Goal: Task Accomplishment & Management: Use online tool/utility

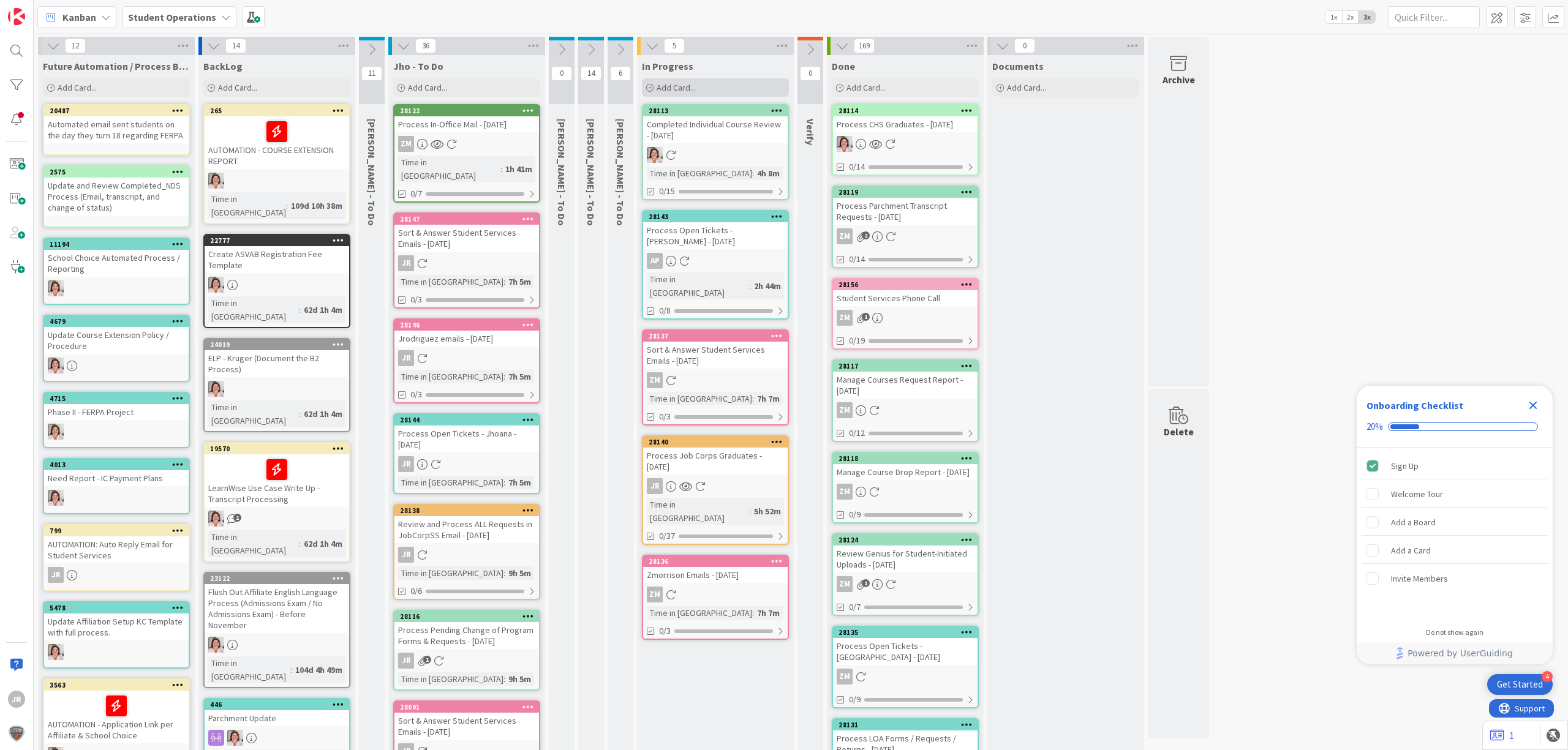
click at [724, 89] on div "Add Card..." at bounding box center [715, 87] width 147 height 18
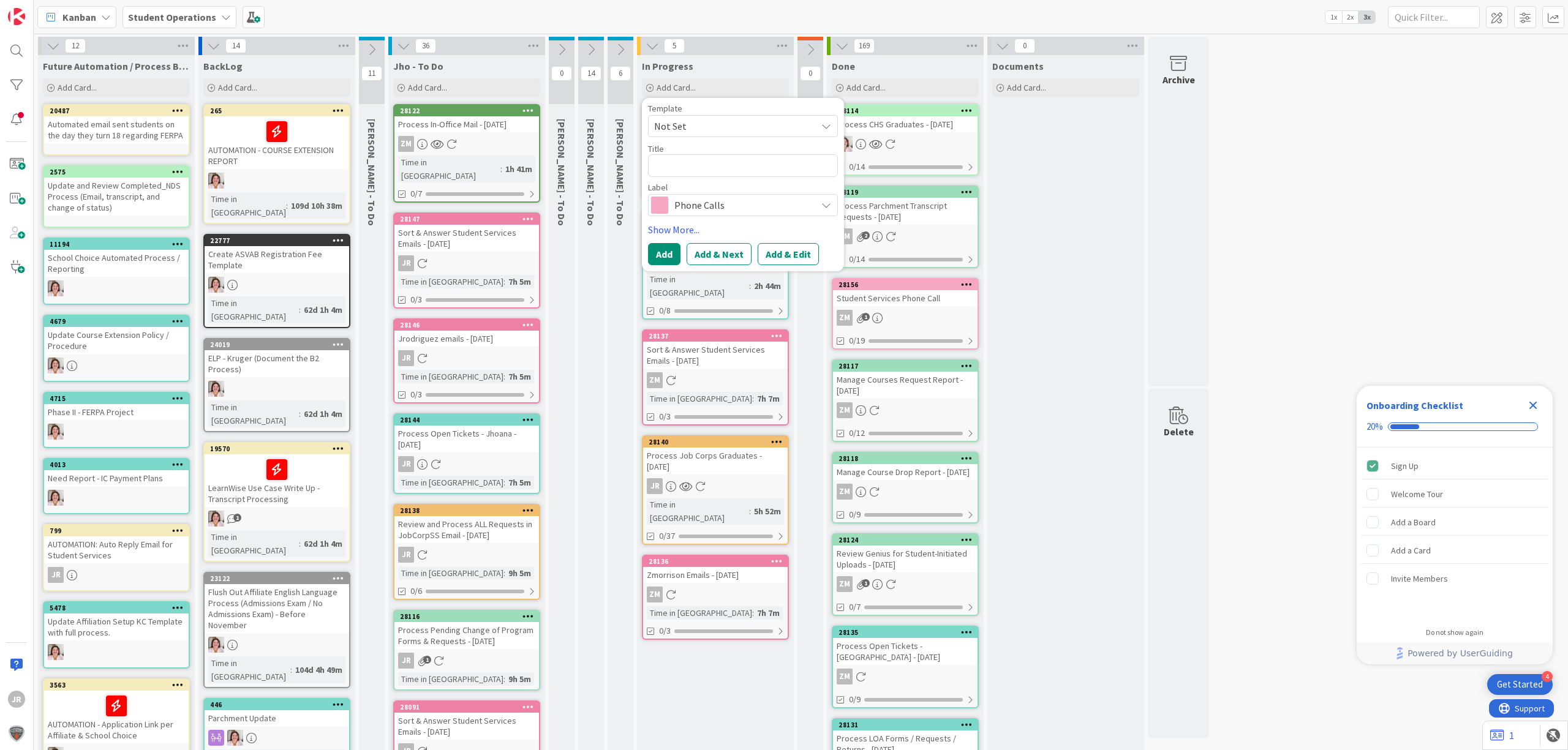
click at [731, 114] on div "Template Not Set" at bounding box center [743, 120] width 190 height 33
click at [731, 127] on span "Not Set" at bounding box center [731, 126] width 153 height 16
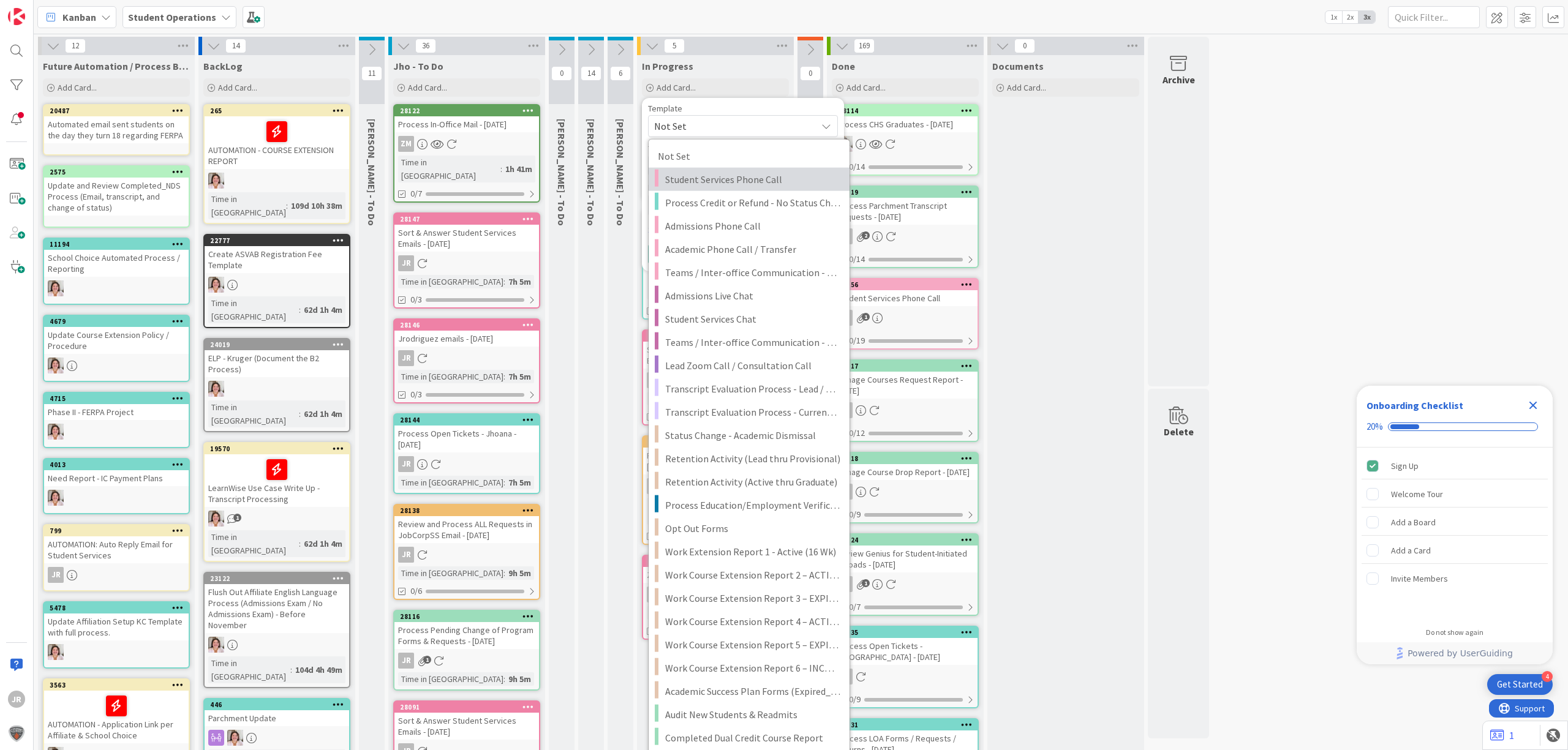
click at [734, 184] on span "Student Services Phone Call" at bounding box center [752, 179] width 175 height 16
type textarea "x"
type textarea "Student Services Phone Call"
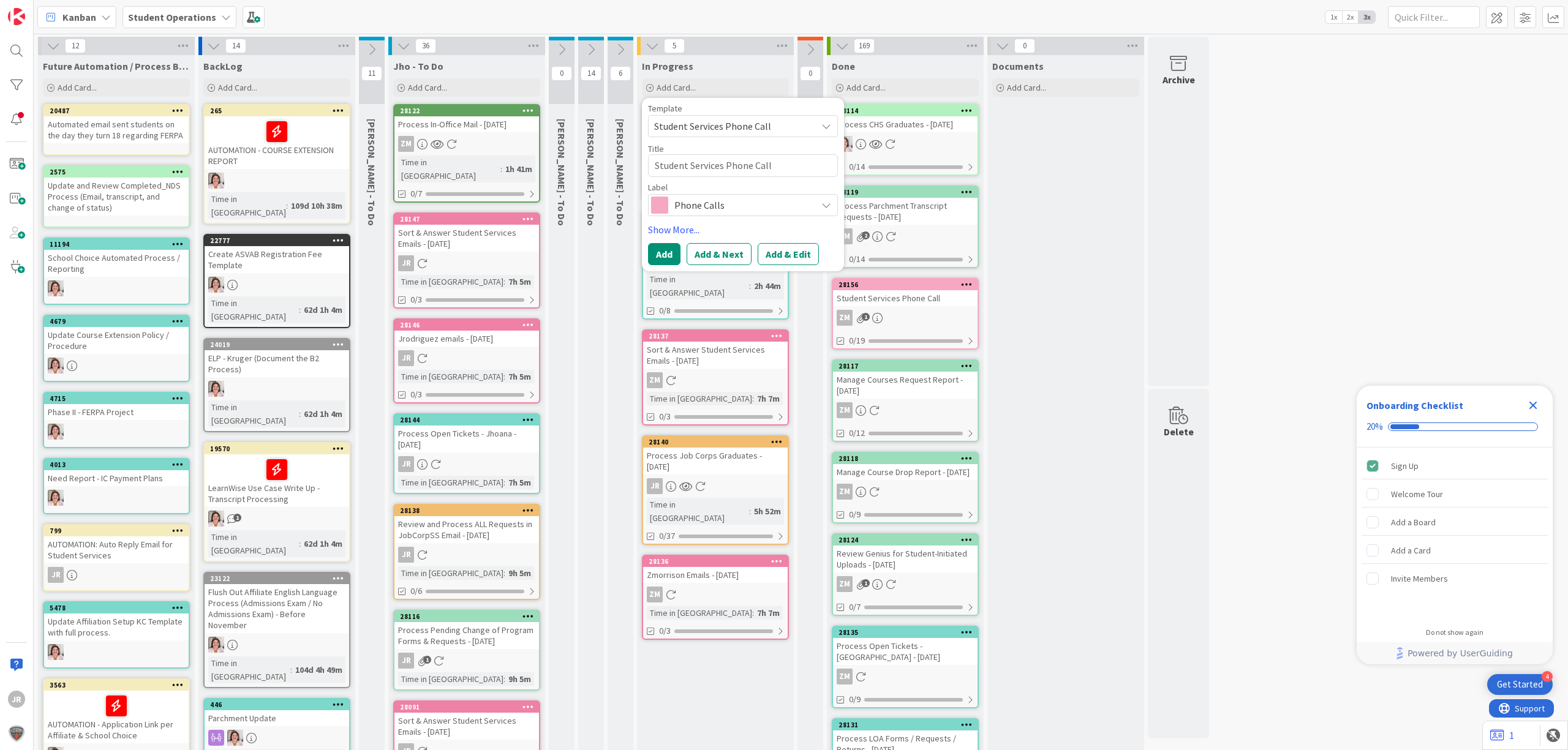
click at [794, 271] on div "Template Student Services Phone Call Not Set Student Services Phone Call Proces…" at bounding box center [742, 184] width 202 height 173
click at [794, 265] on button "Add & Edit" at bounding box center [788, 254] width 61 height 22
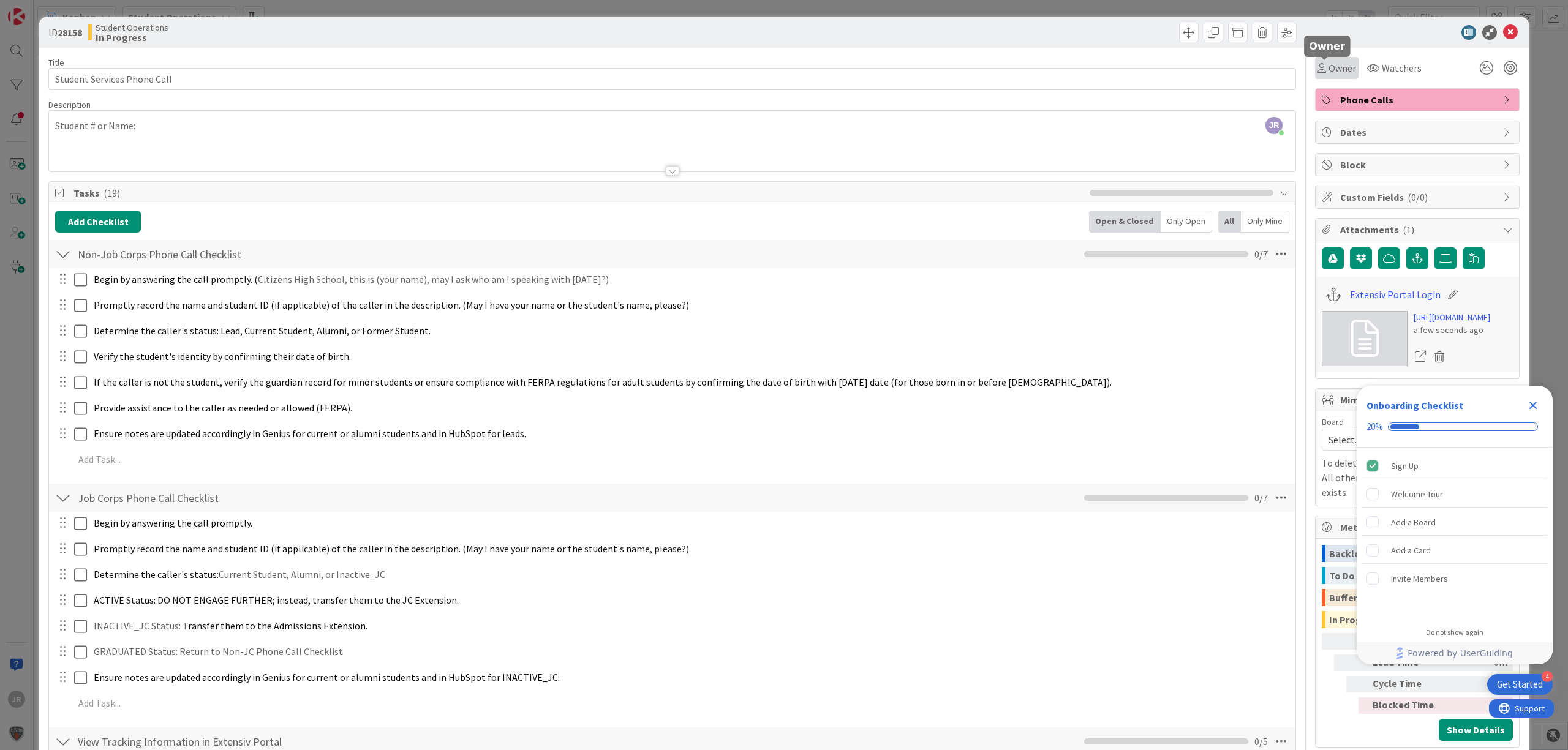
click at [1317, 68] on div "Owner" at bounding box center [1336, 68] width 39 height 15
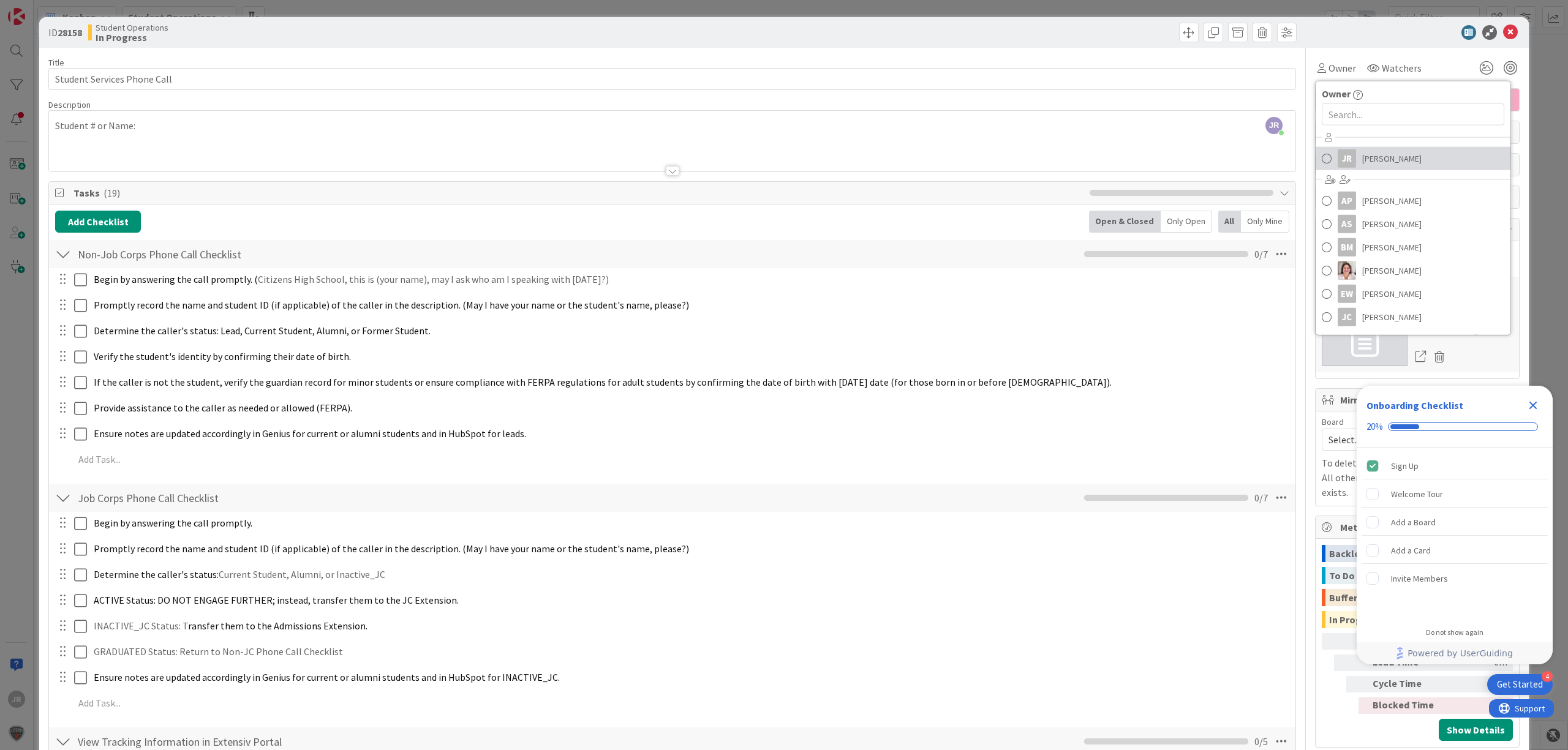
click at [1337, 155] on div "JR" at bounding box center [1346, 158] width 18 height 18
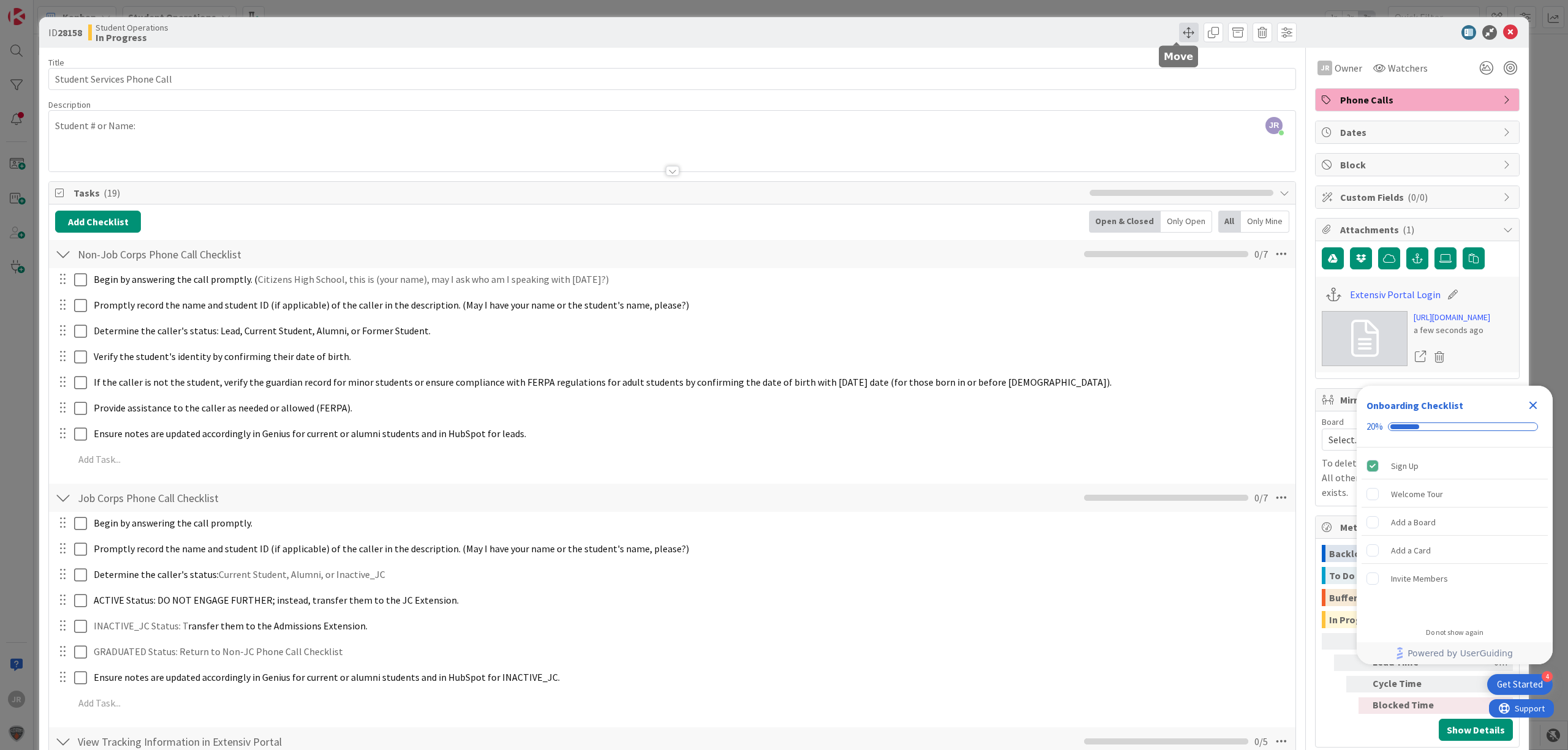
click at [1182, 25] on span at bounding box center [1189, 32] width 20 height 20
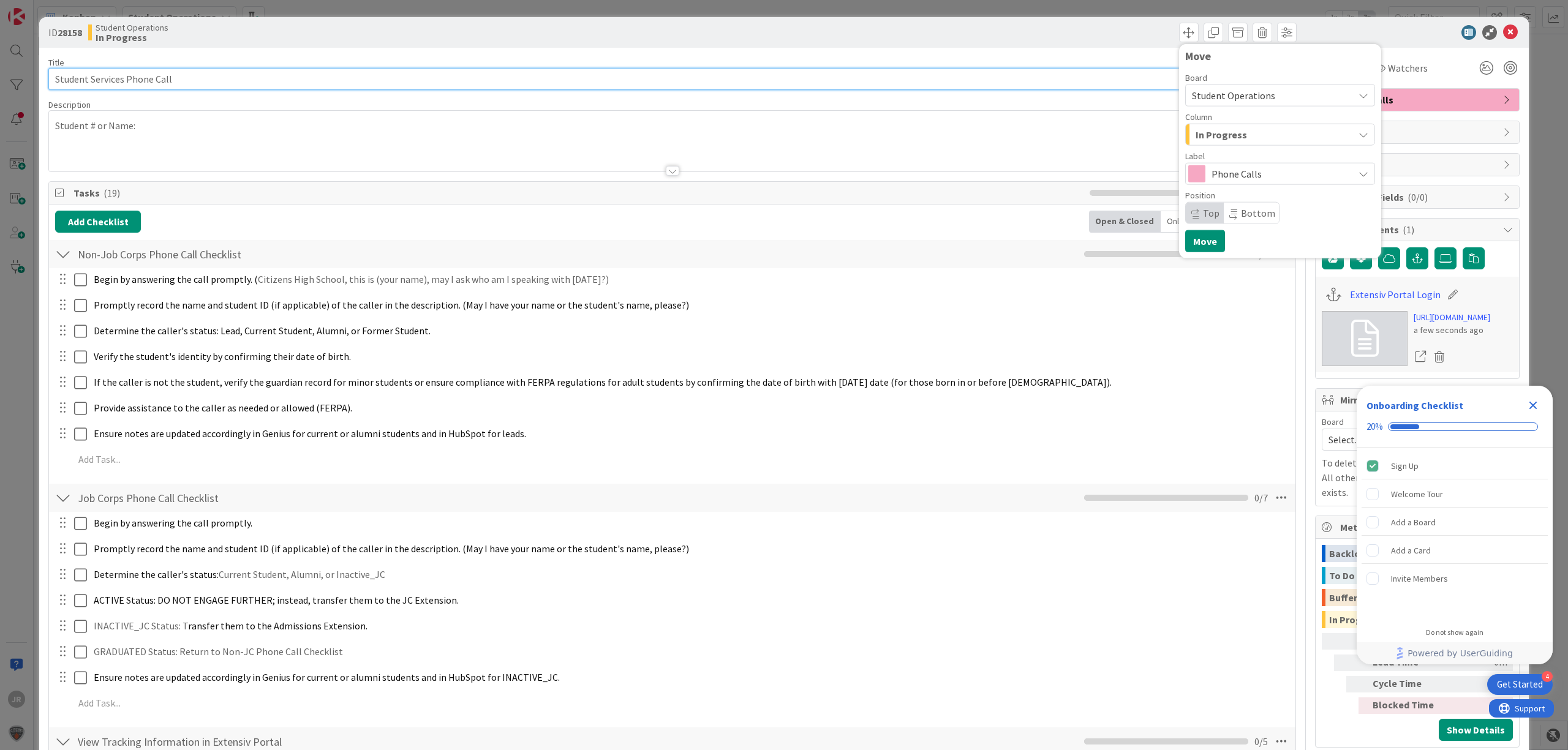
click at [365, 88] on input "Student Services Phone Call" at bounding box center [672, 79] width 1247 height 22
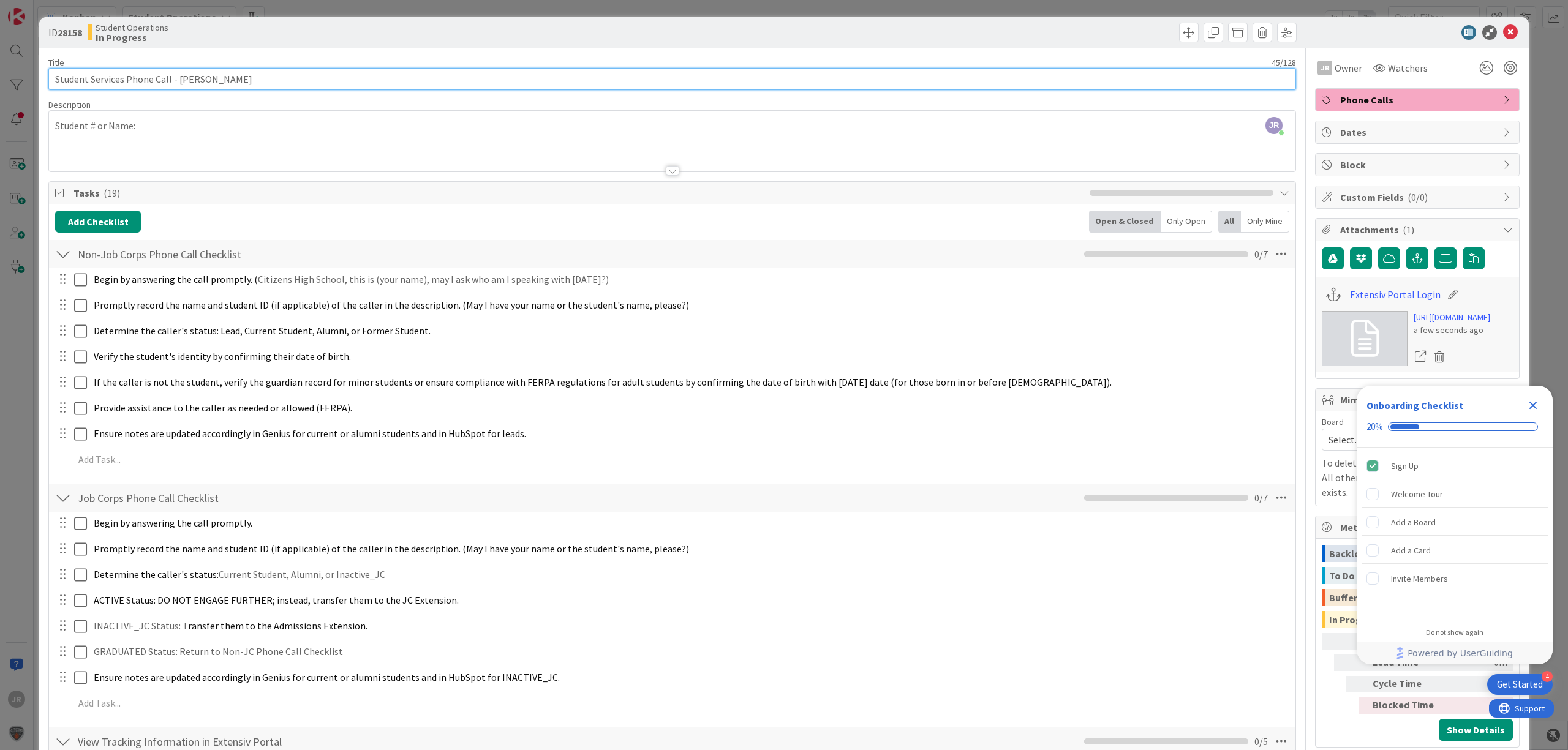
type input "Student Services Phone Call - [PERSON_NAME]"
click at [1190, 28] on div "Move Move" at bounding box center [986, 32] width 621 height 20
click at [1186, 32] on span at bounding box center [1189, 32] width 20 height 20
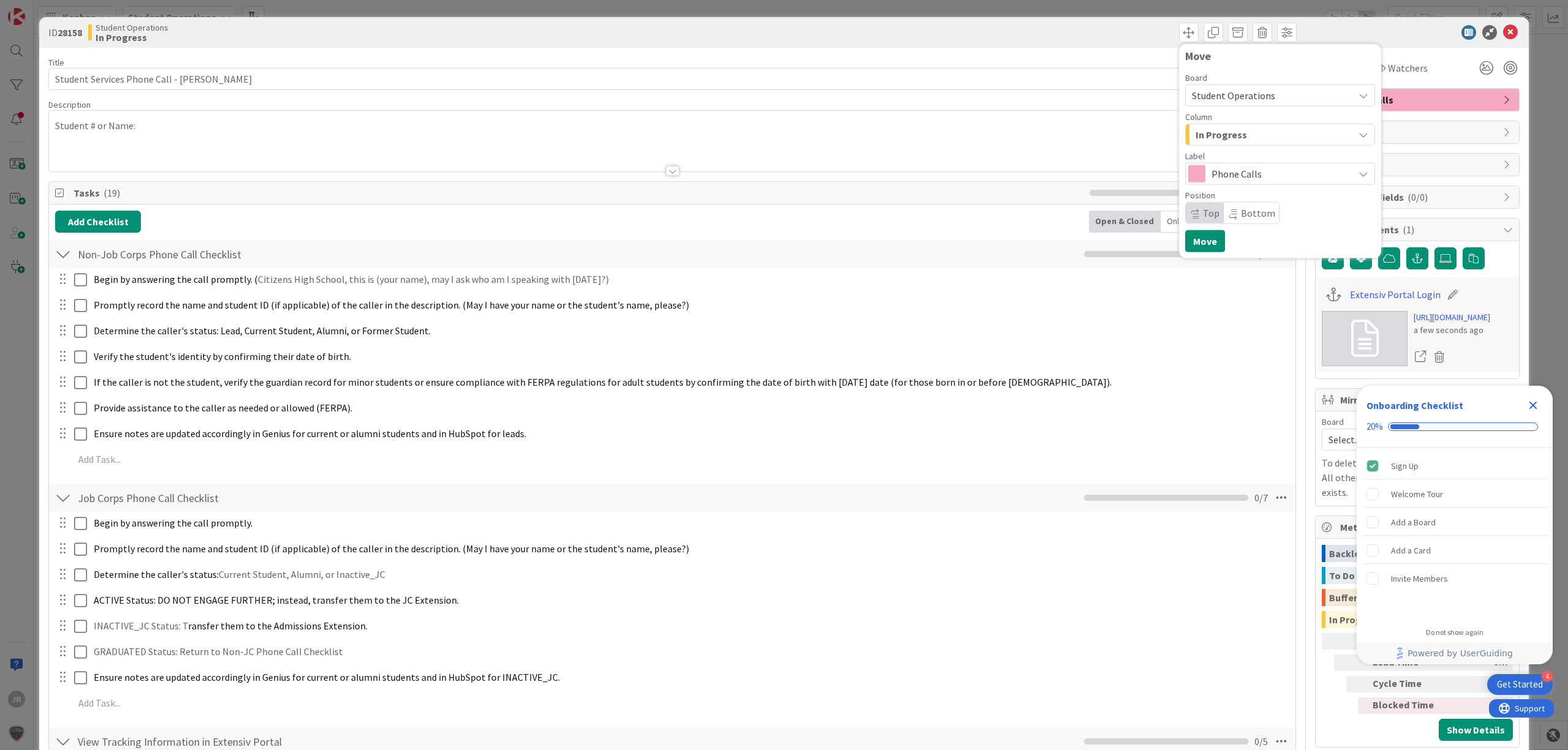
click at [1195, 130] on span "In Progress" at bounding box center [1220, 134] width 51 height 16
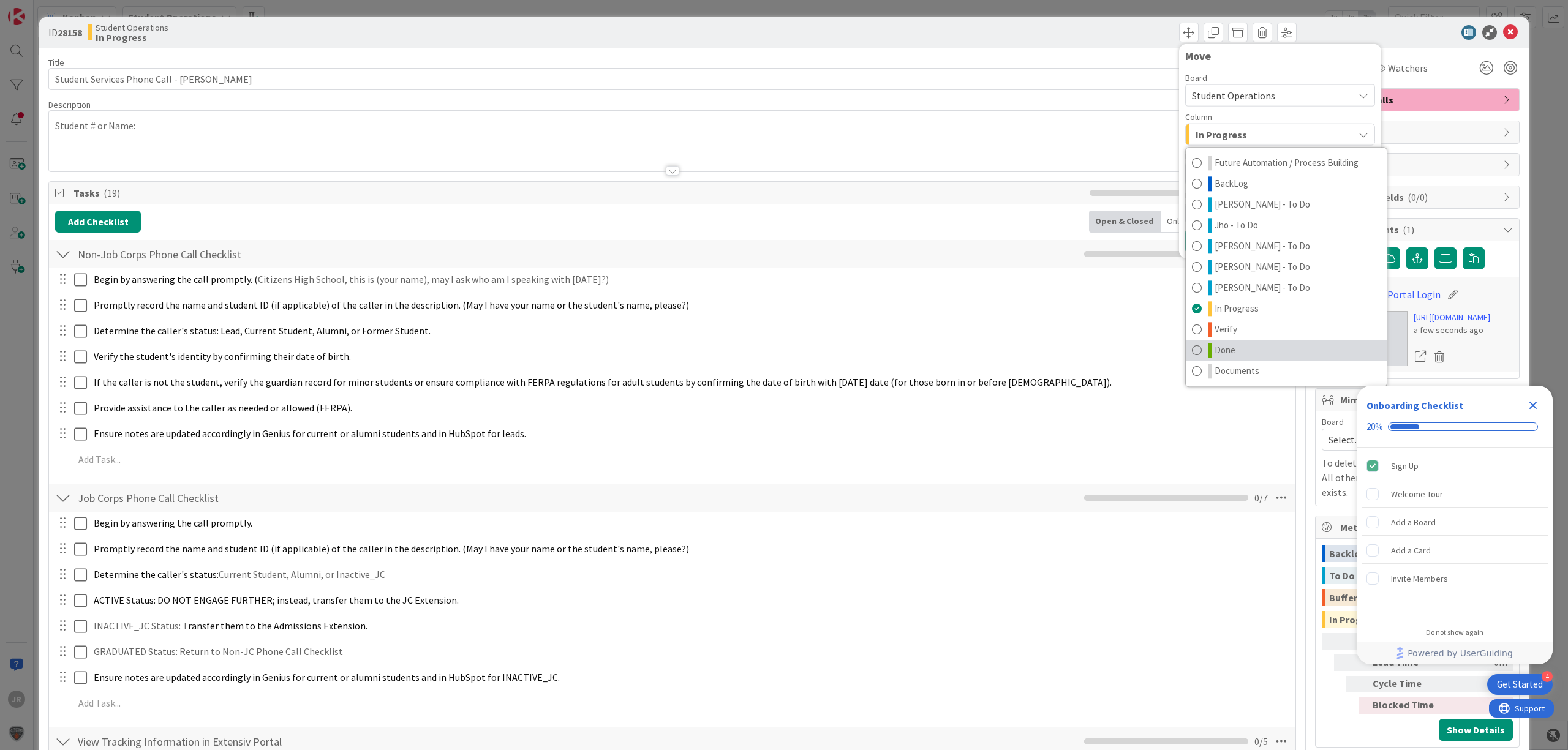
click at [1209, 360] on link "Done" at bounding box center [1286, 350] width 201 height 21
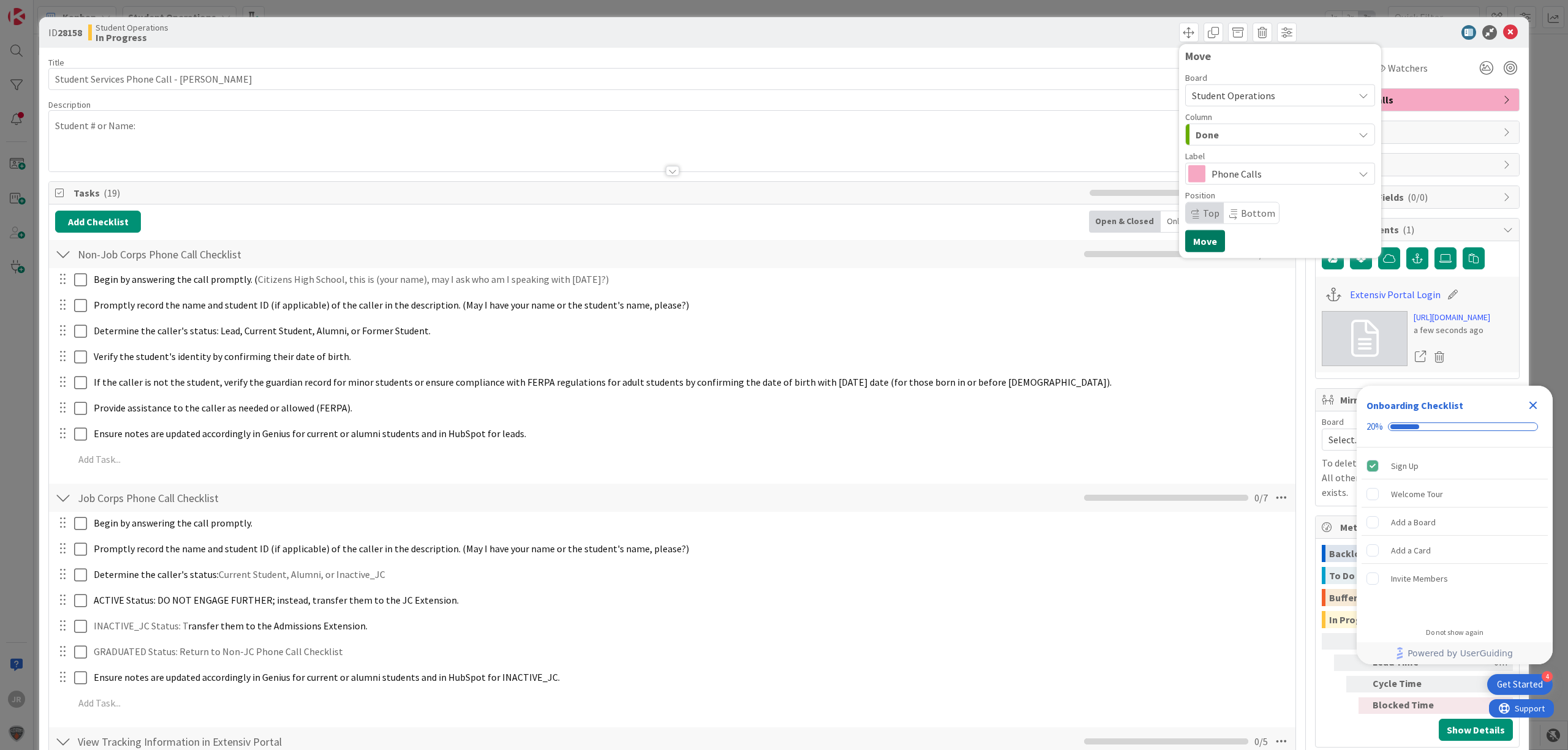
click at [1195, 248] on button "Move" at bounding box center [1204, 241] width 40 height 22
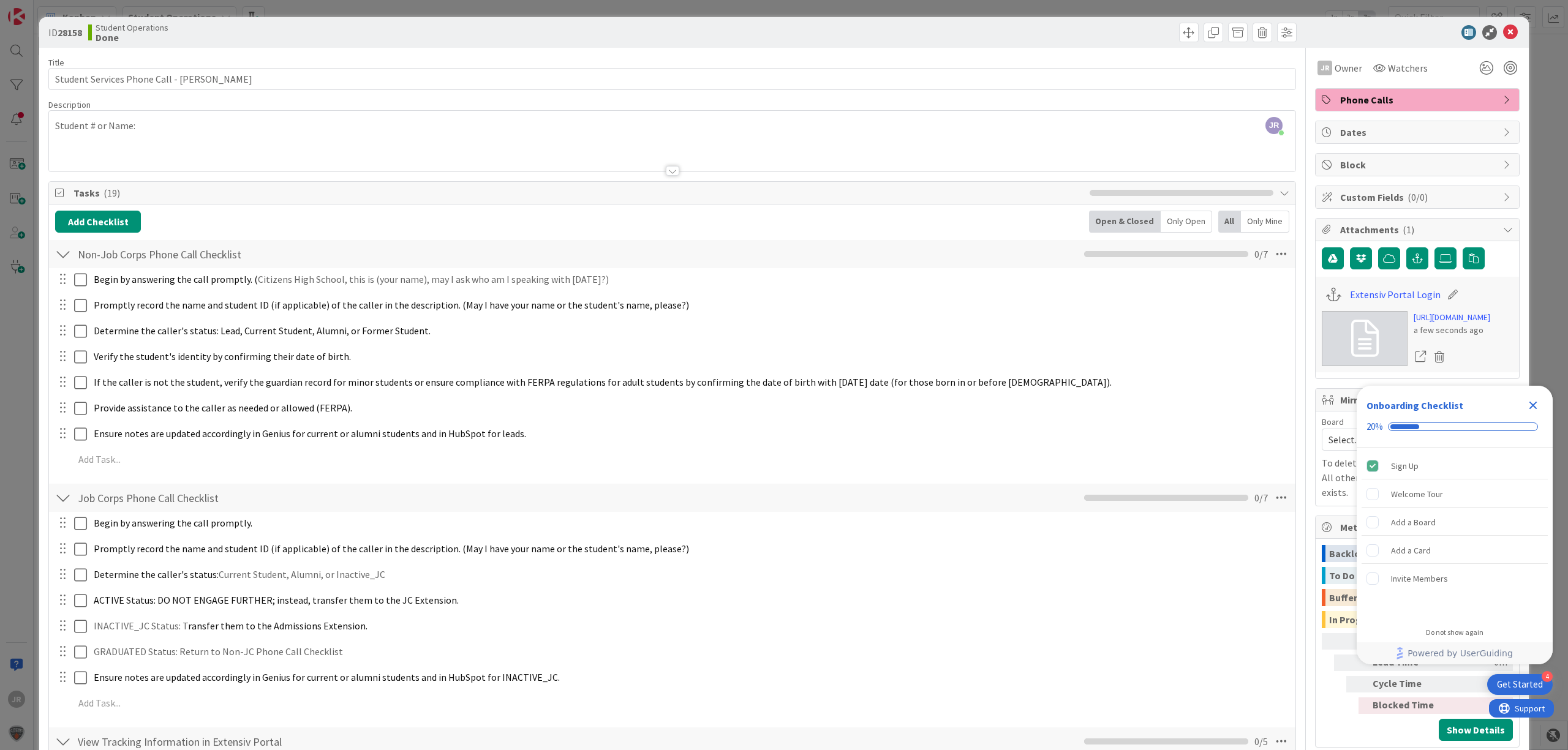
click at [563, 4] on div "ID 28158 Student Operations Done Move Move Title 45 / 128 Student Services Phon…" at bounding box center [784, 375] width 1568 height 750
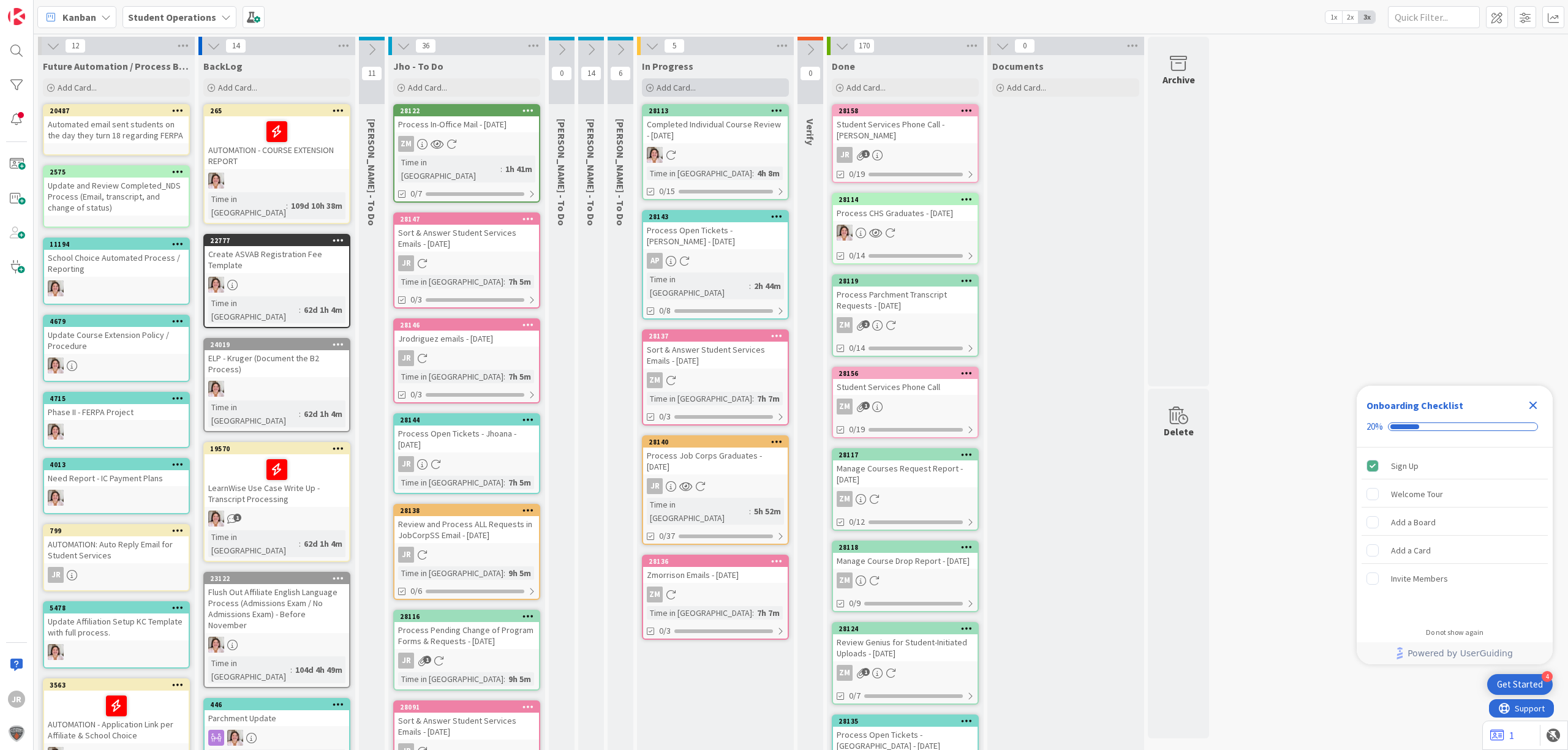
click at [674, 87] on span "Add Card..." at bounding box center [676, 88] width 39 height 11
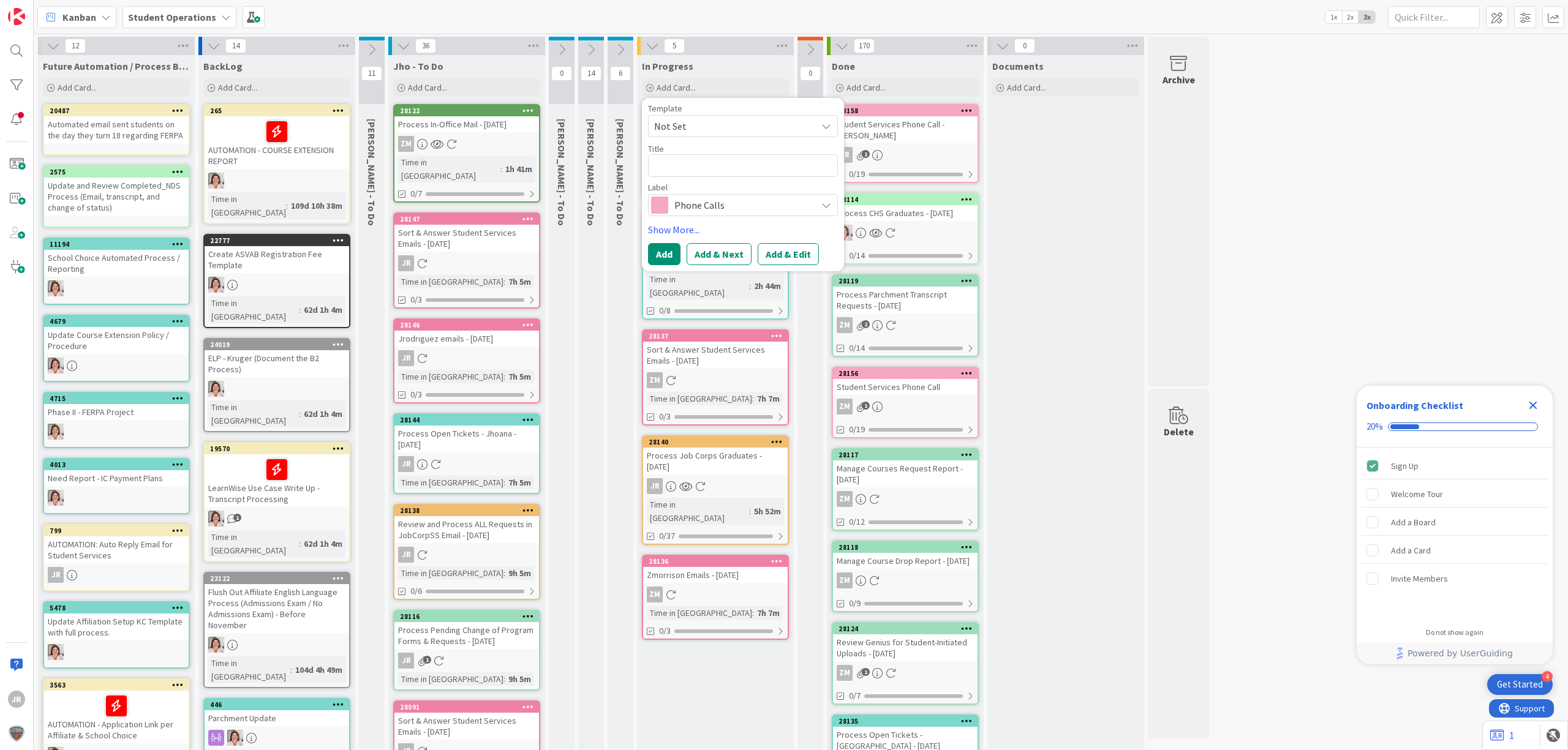
click at [693, 125] on span "Not Set" at bounding box center [731, 126] width 153 height 16
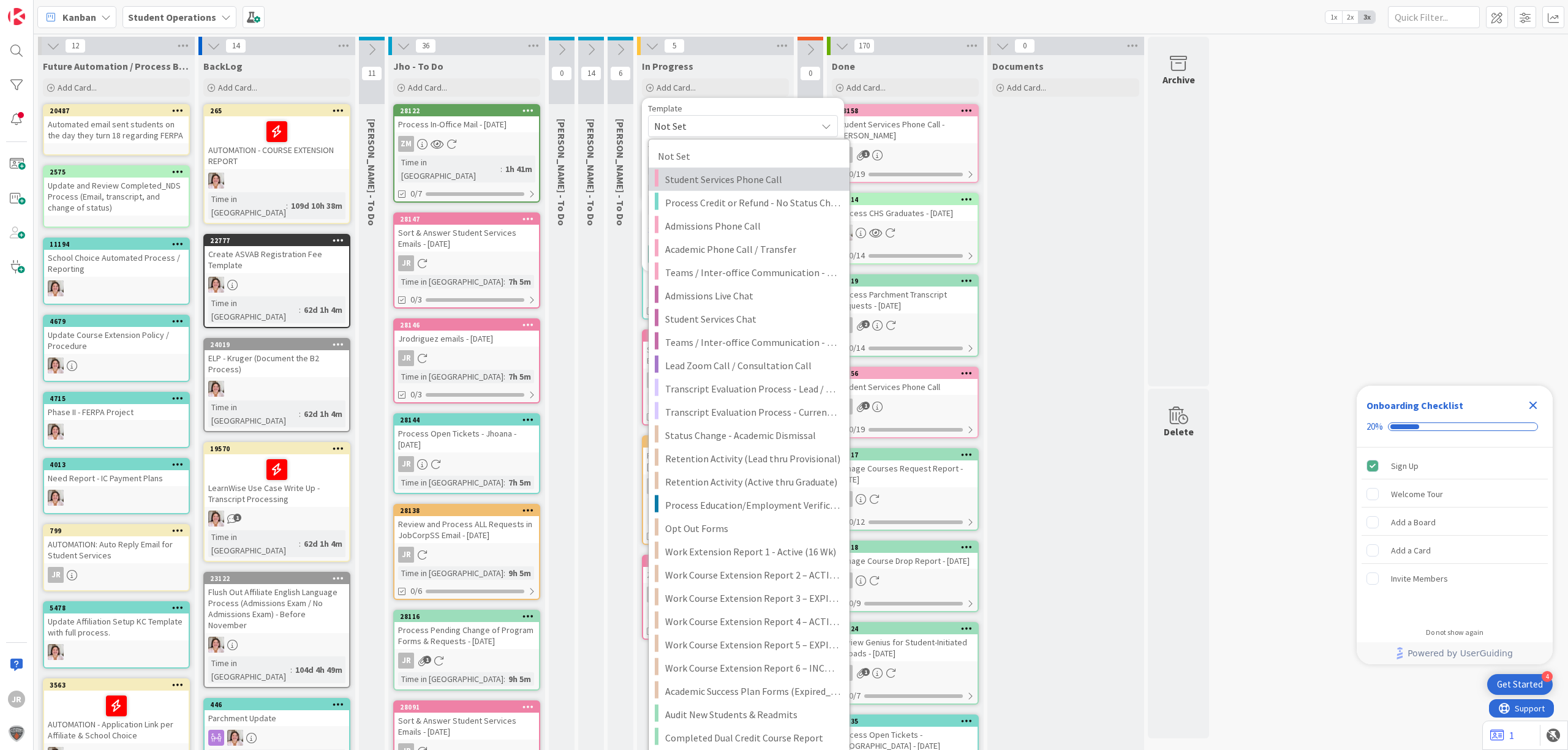
click at [708, 182] on span "Student Services Phone Call" at bounding box center [752, 179] width 175 height 16
type textarea "x"
type textarea "Student Services Phone Call"
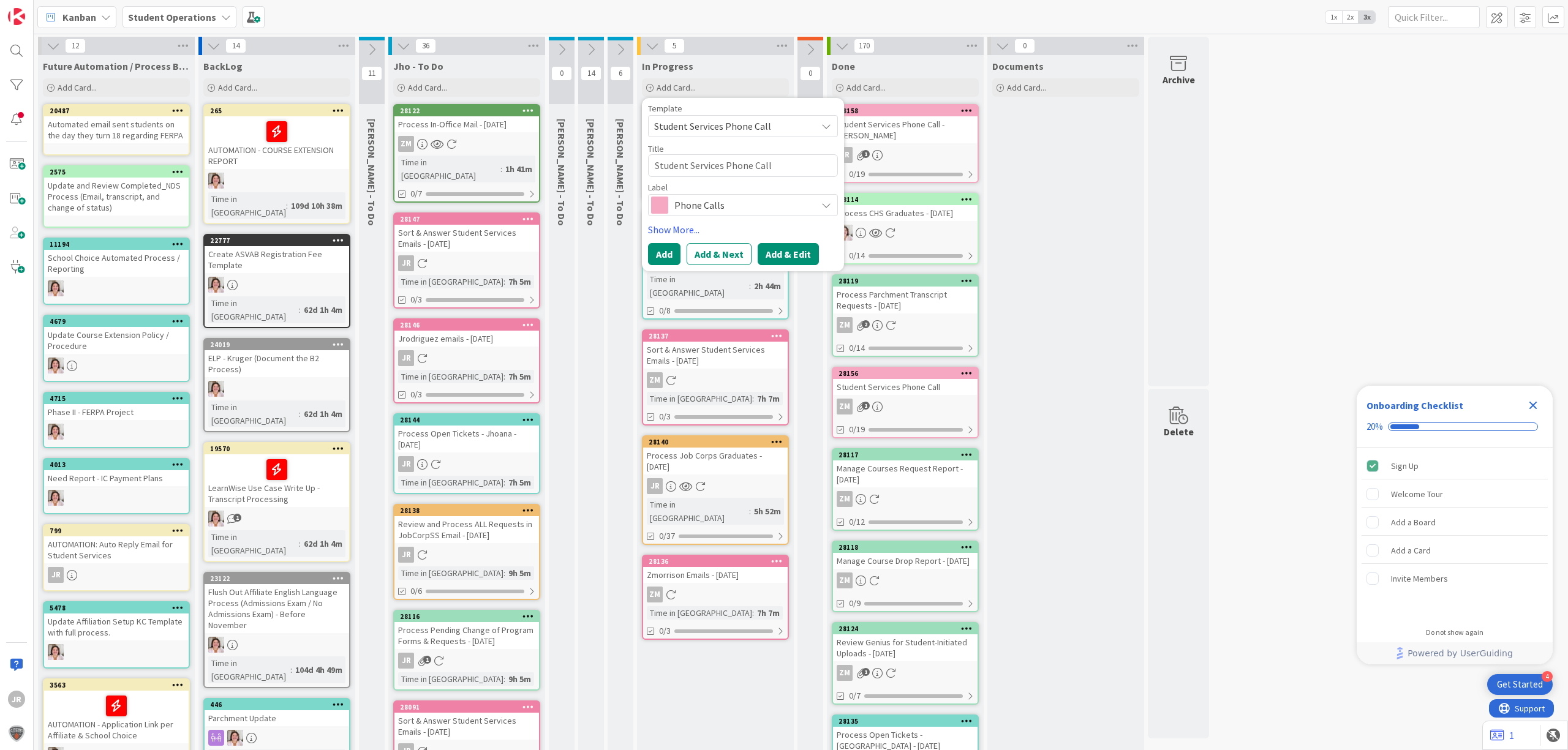
click at [799, 248] on button "Add & Edit" at bounding box center [788, 254] width 61 height 22
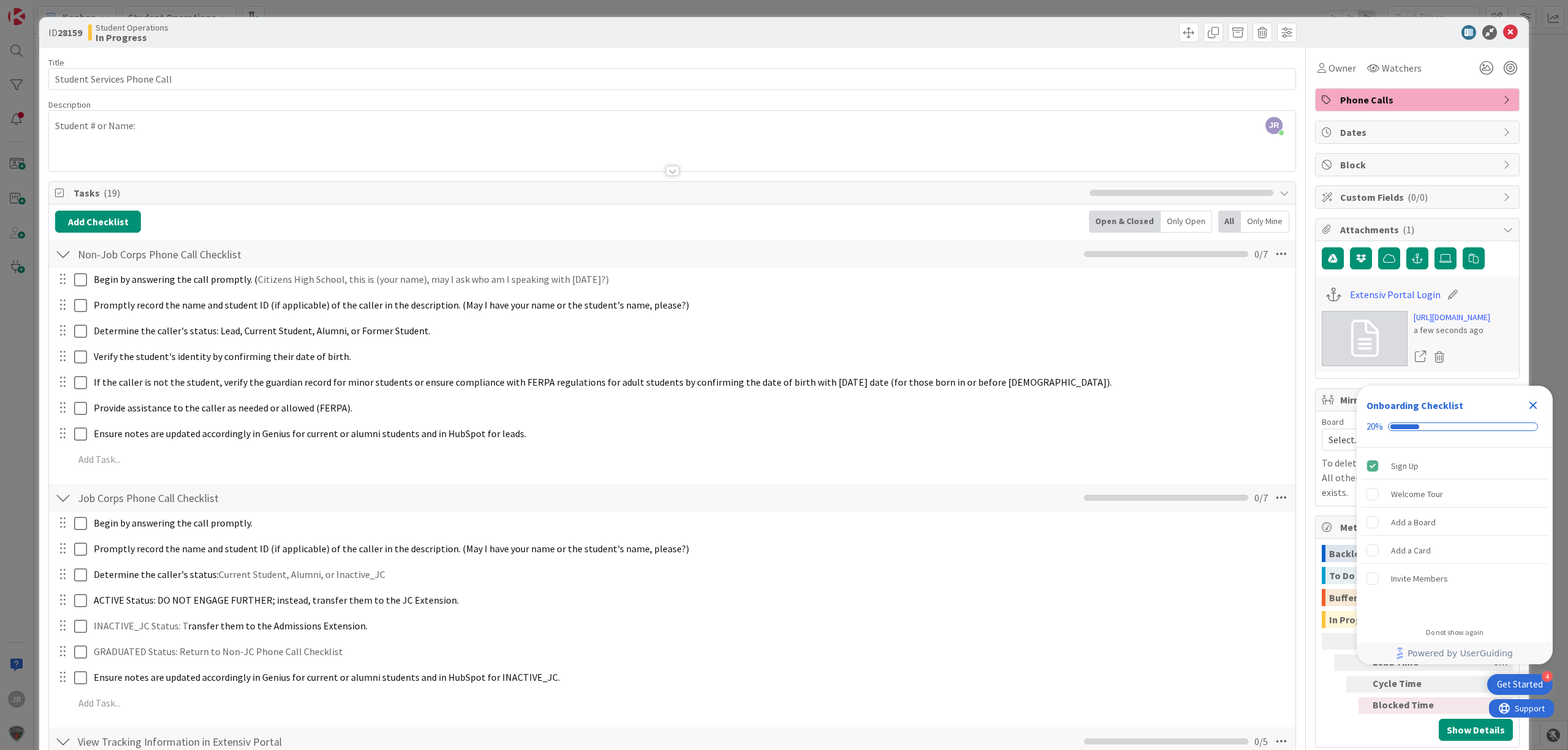
click at [189, 139] on div "Student # or Name:" at bounding box center [672, 144] width 1246 height 55
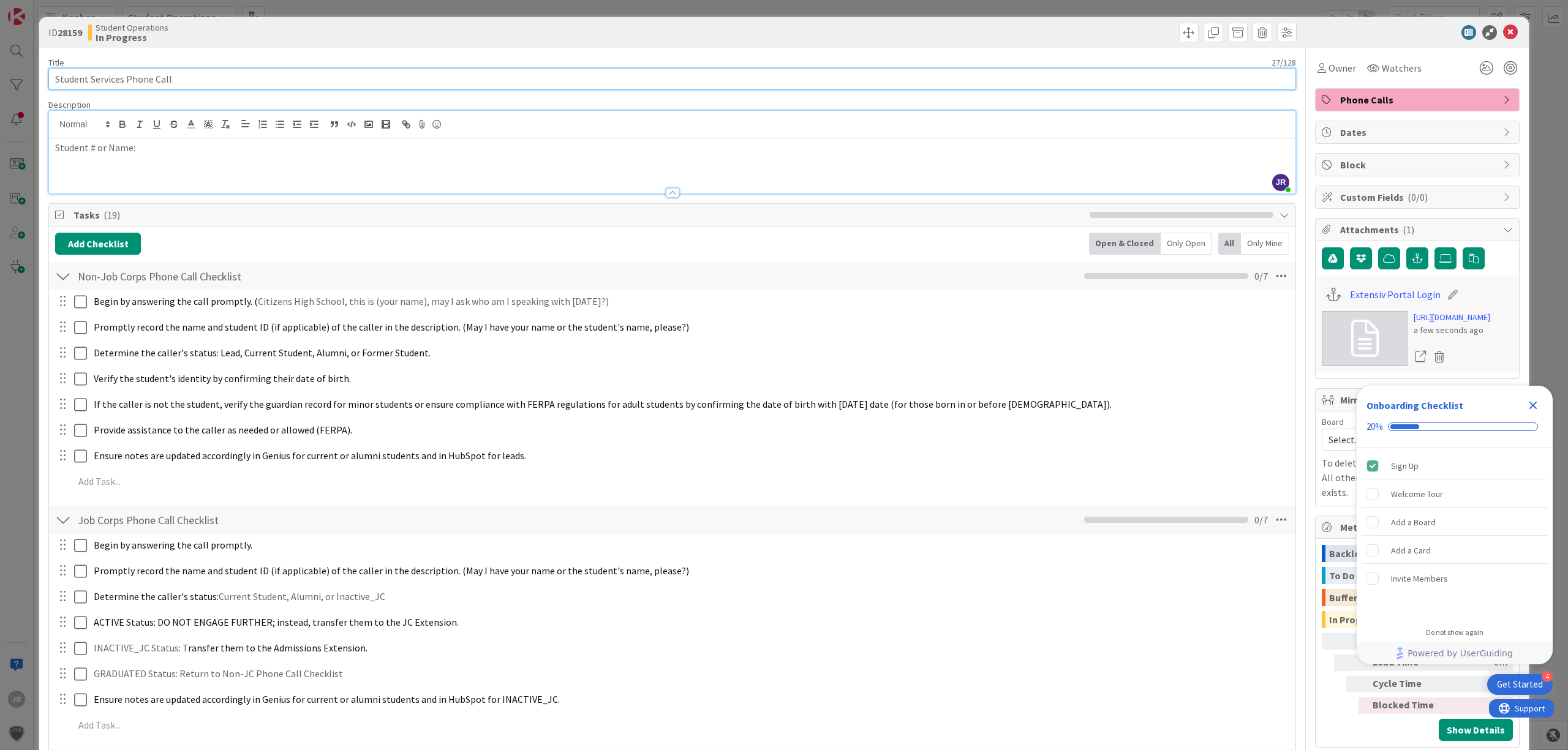
click at [235, 76] on input "Student Services Phone Call" at bounding box center [672, 79] width 1247 height 22
type input "Student Services Phone Call - [PERSON_NAME]"
click at [1328, 62] on span "Owner" at bounding box center [1341, 68] width 27 height 15
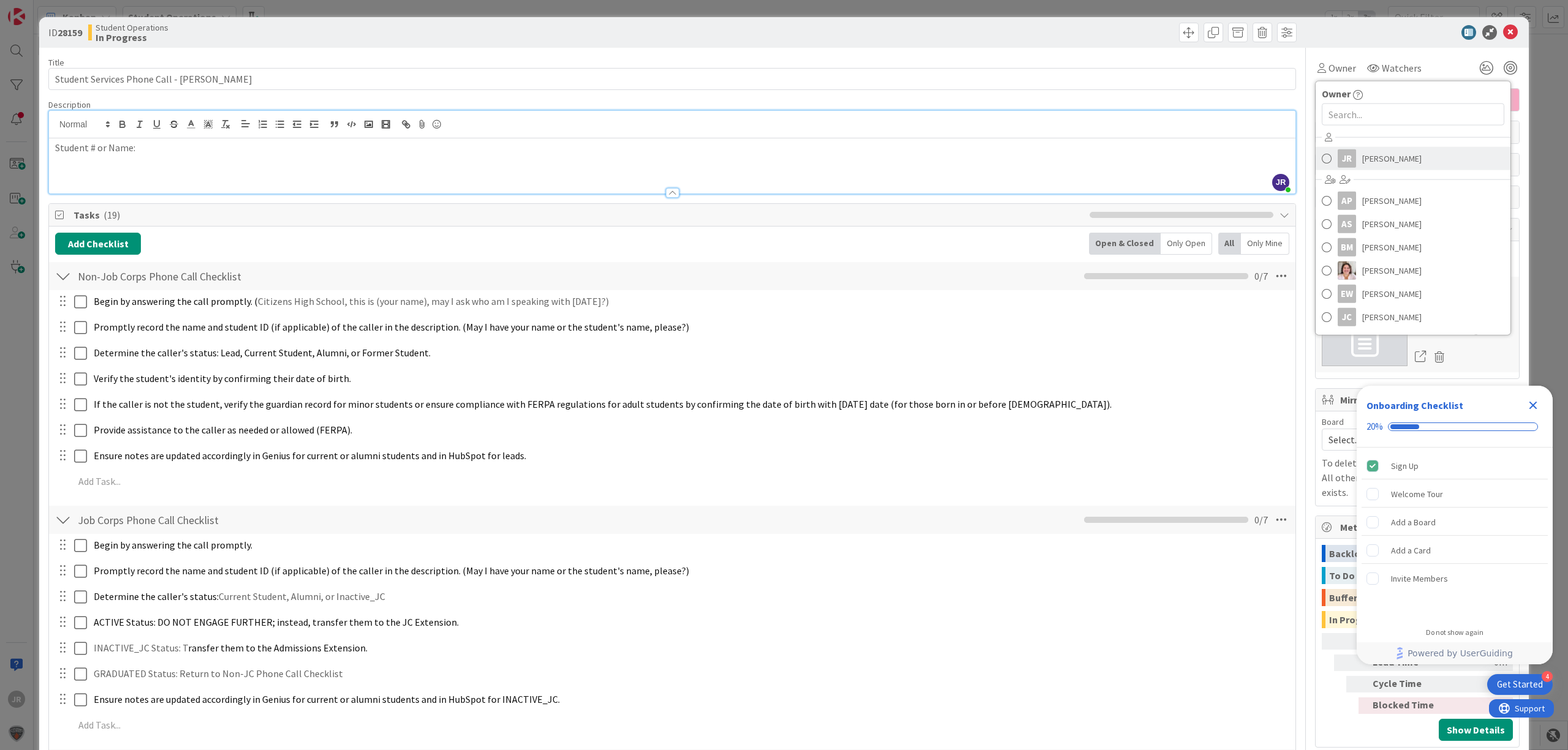
click at [1342, 155] on div "JR" at bounding box center [1346, 158] width 18 height 18
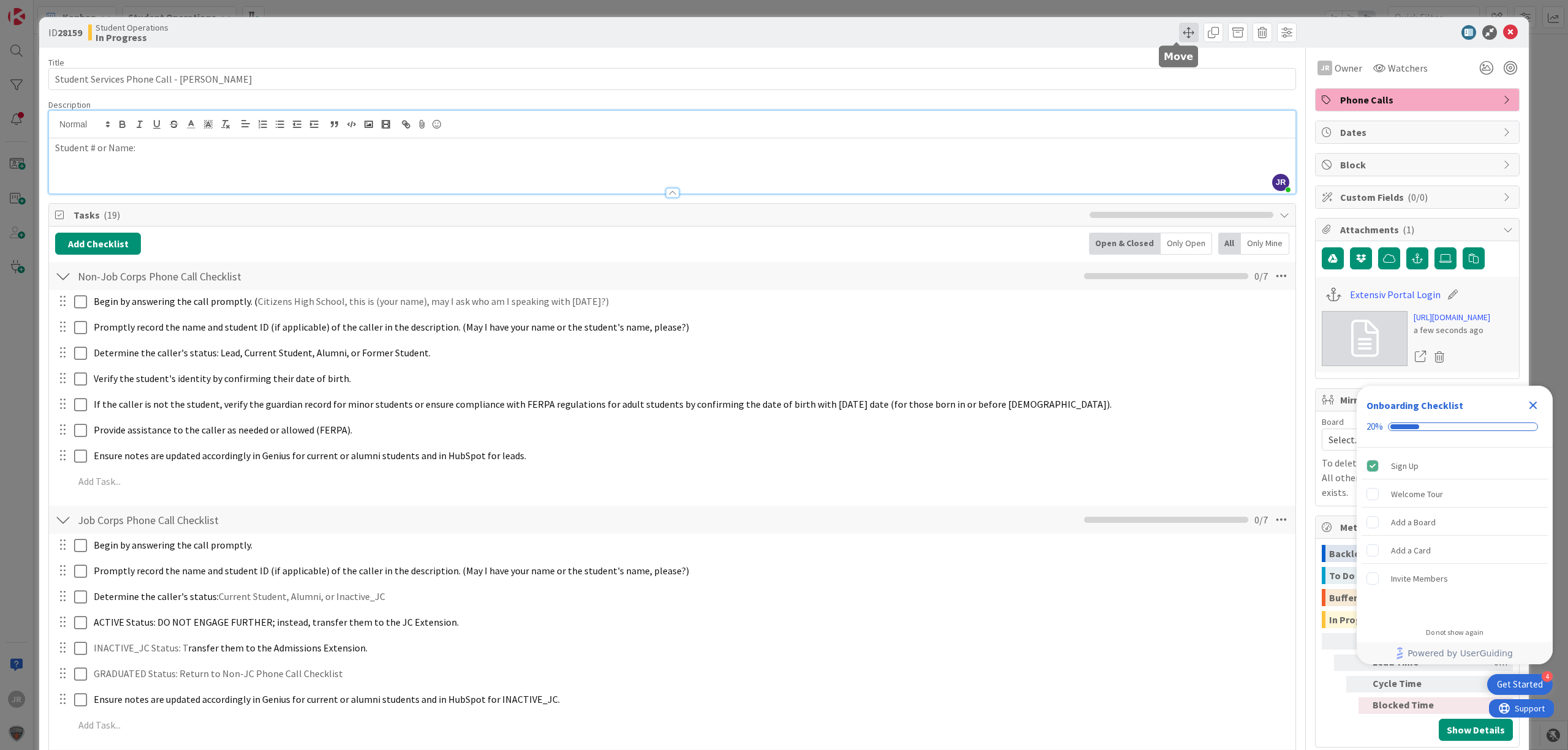
click at [1179, 27] on span at bounding box center [1189, 32] width 20 height 20
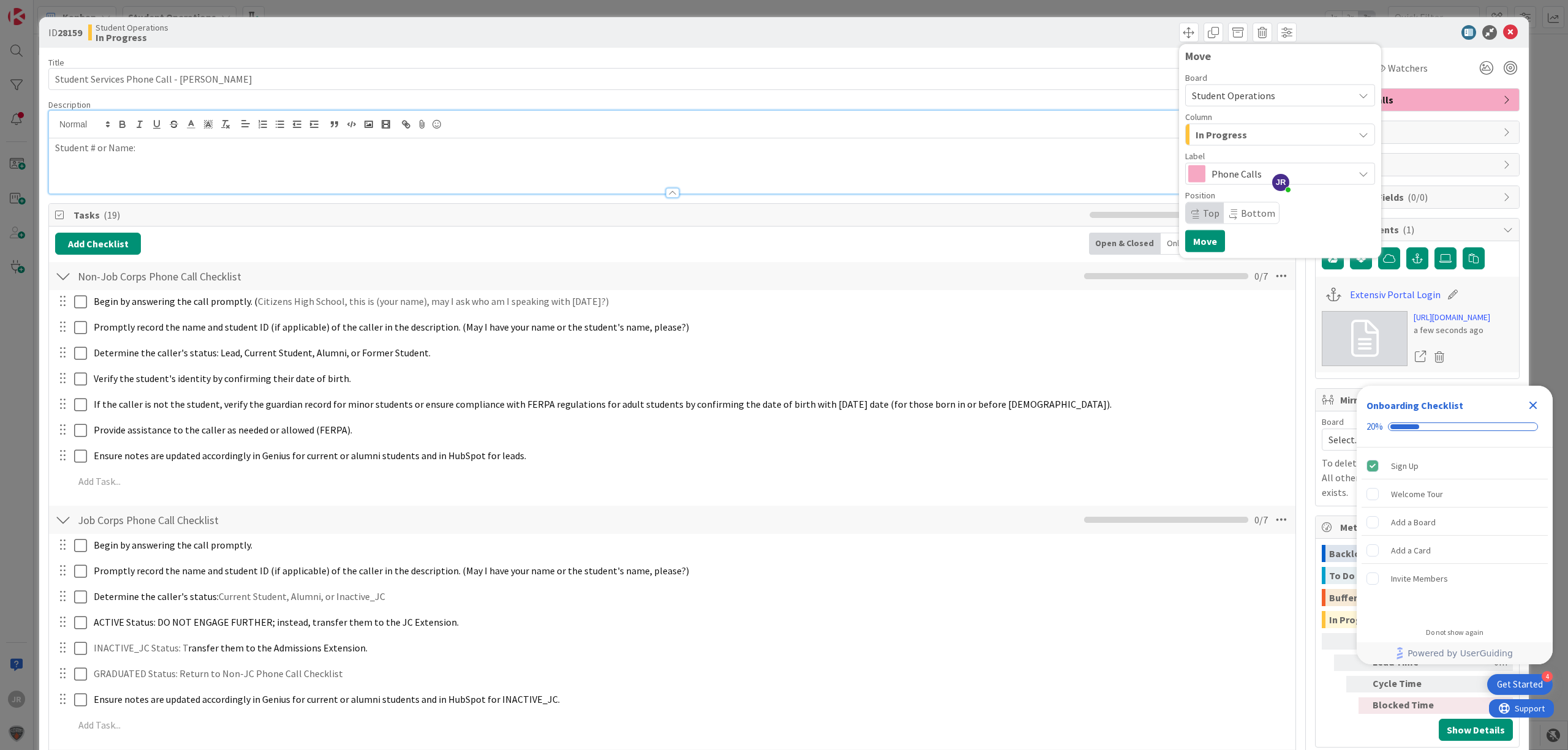
click at [1202, 130] on span "In Progress" at bounding box center [1220, 134] width 51 height 16
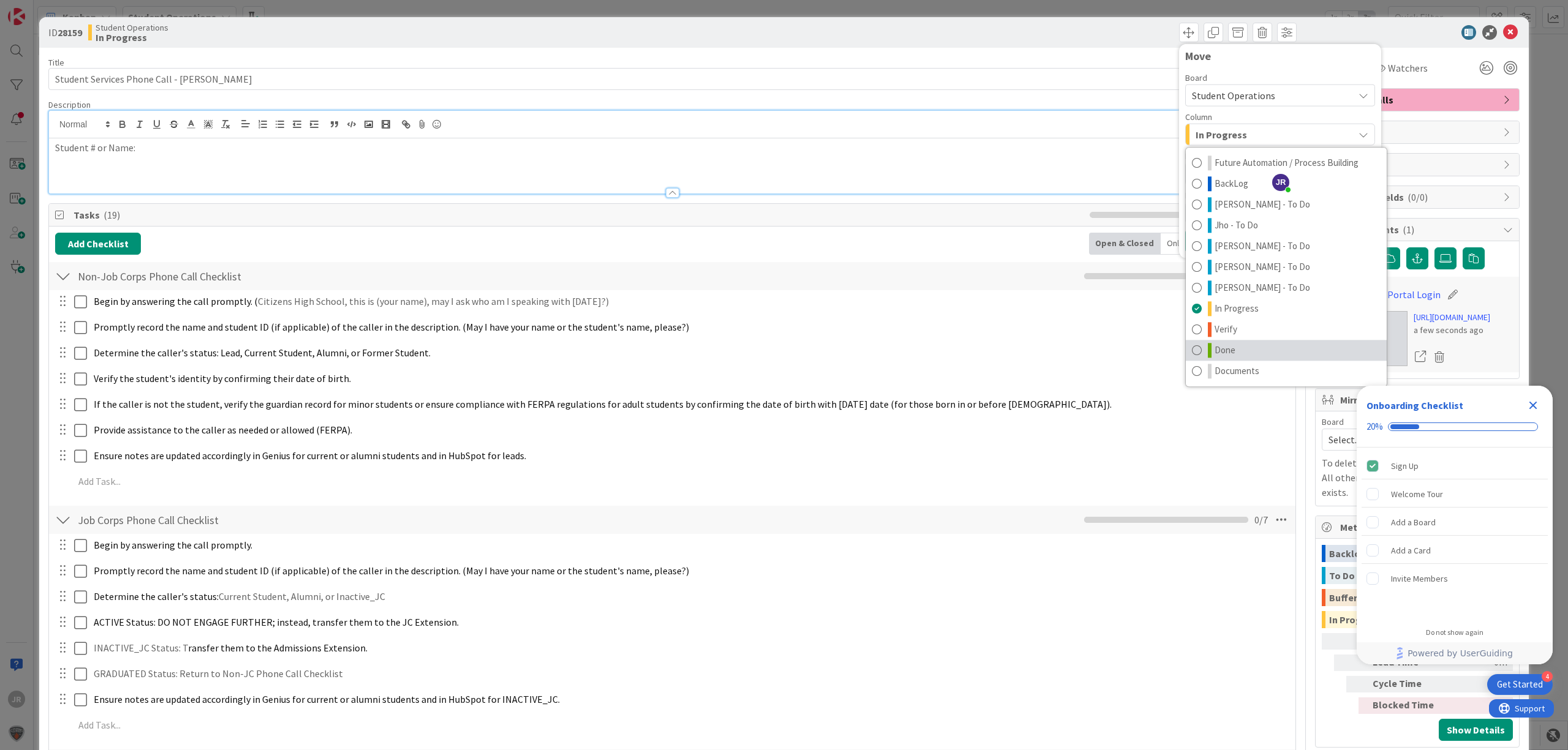
click at [1211, 341] on link "Done" at bounding box center [1286, 350] width 201 height 21
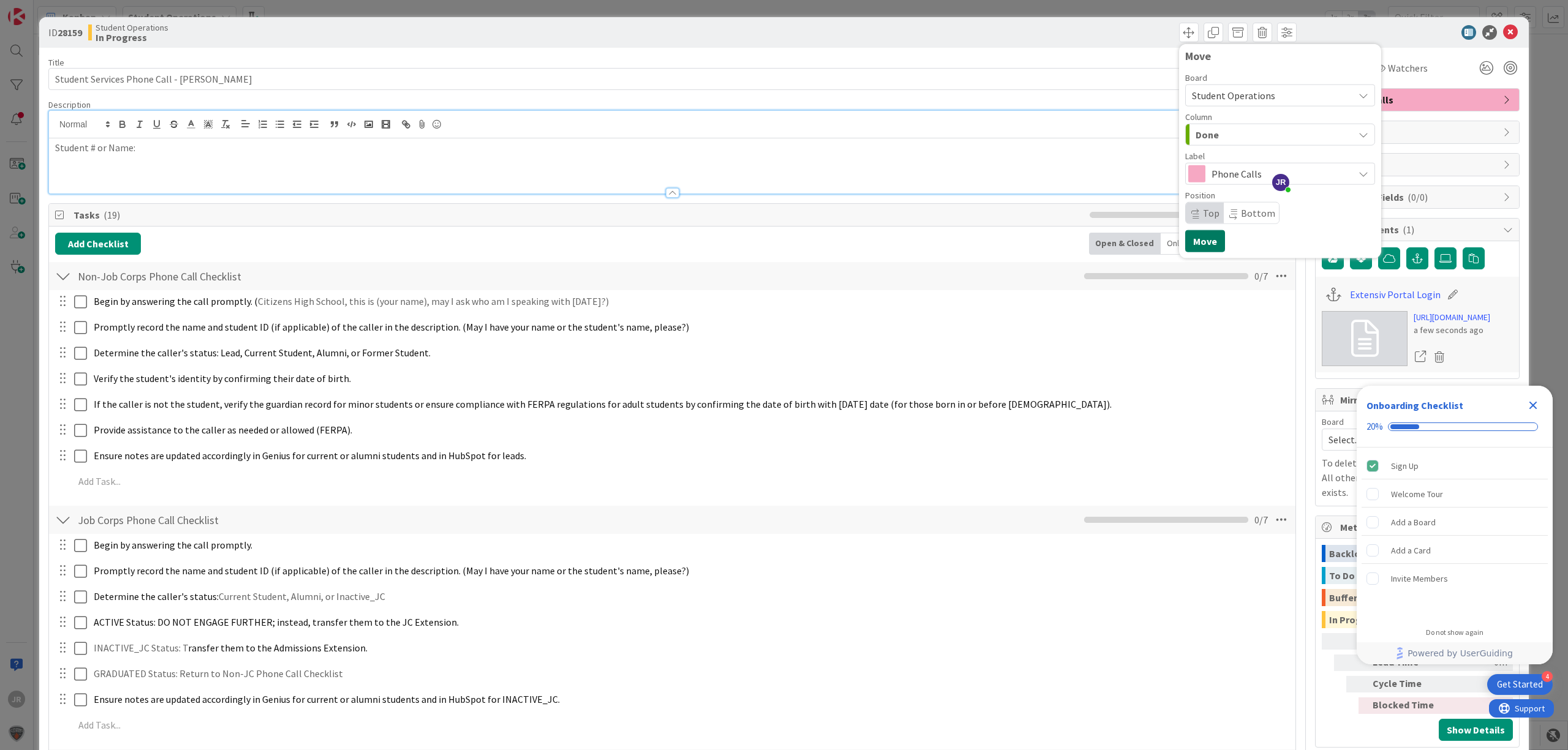
click at [1197, 239] on button "Move" at bounding box center [1204, 241] width 40 height 22
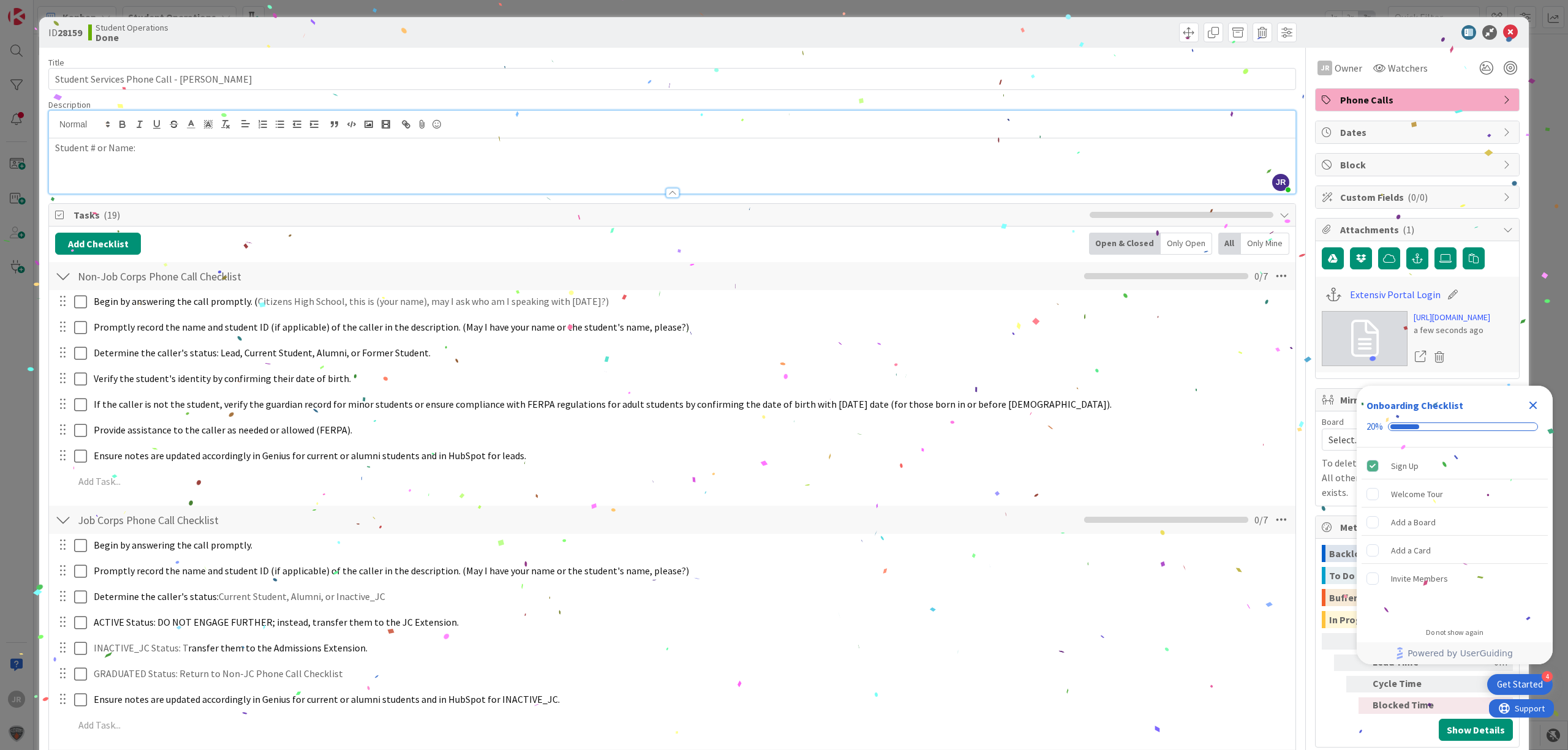
click at [978, 8] on div "ID 28159 Student Operations Done Move Move Title 39 / 128 Student Services Phon…" at bounding box center [784, 375] width 1568 height 750
